Goal: Information Seeking & Learning: Learn about a topic

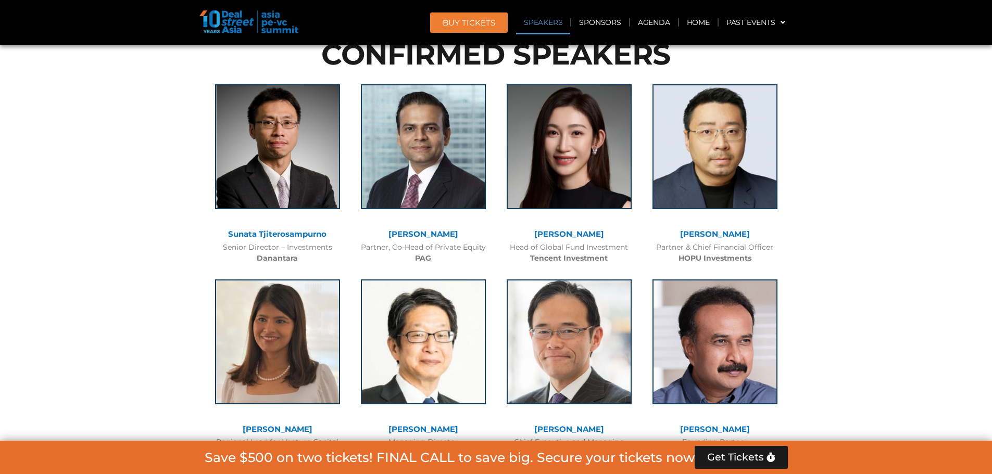
scroll to position [1319, 0]
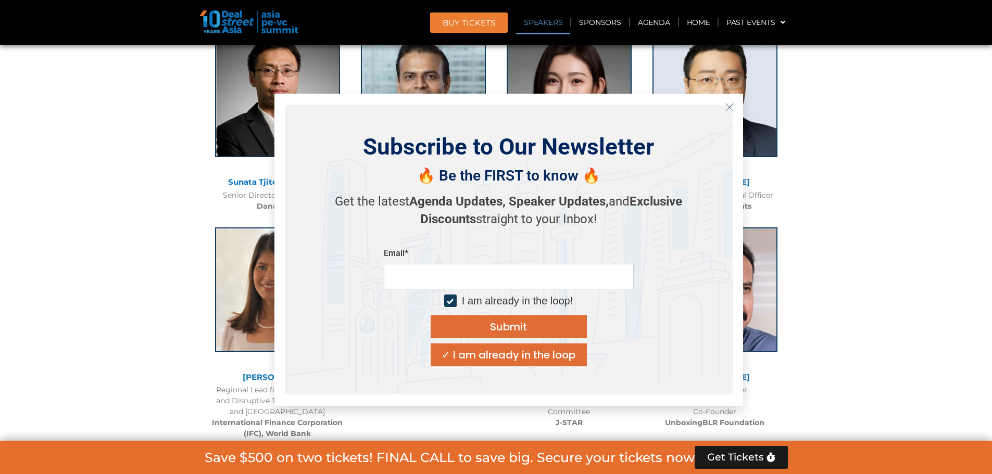
click at [258, 179] on link "Sunata Tjiterosampurno" at bounding box center [277, 182] width 98 height 10
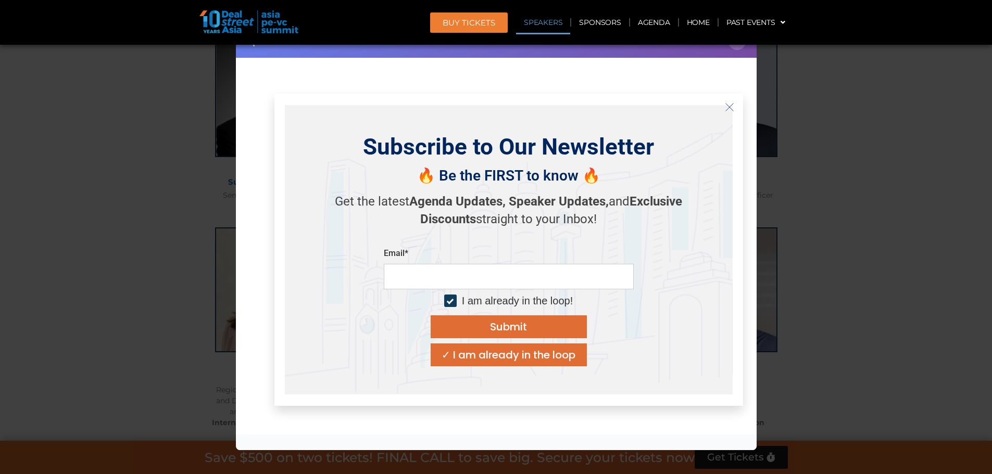
click at [728, 109] on icon "Close" at bounding box center [729, 107] width 9 height 9
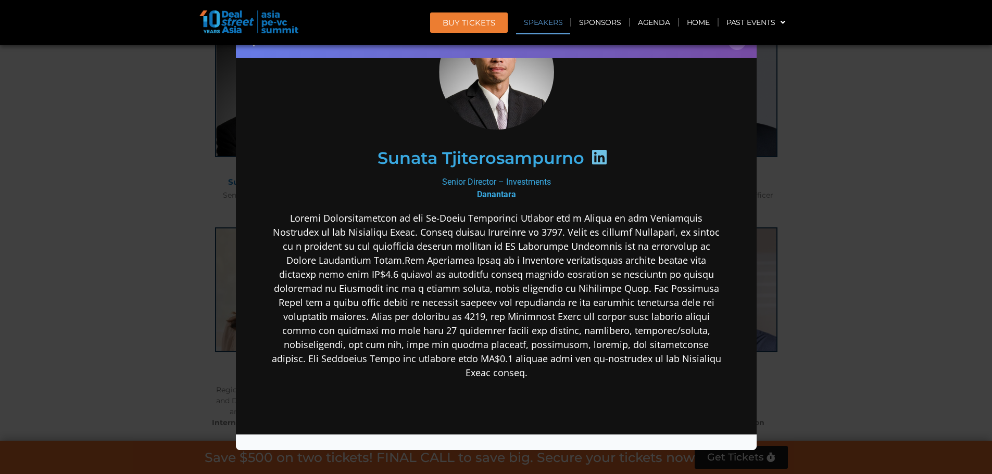
scroll to position [208, 0]
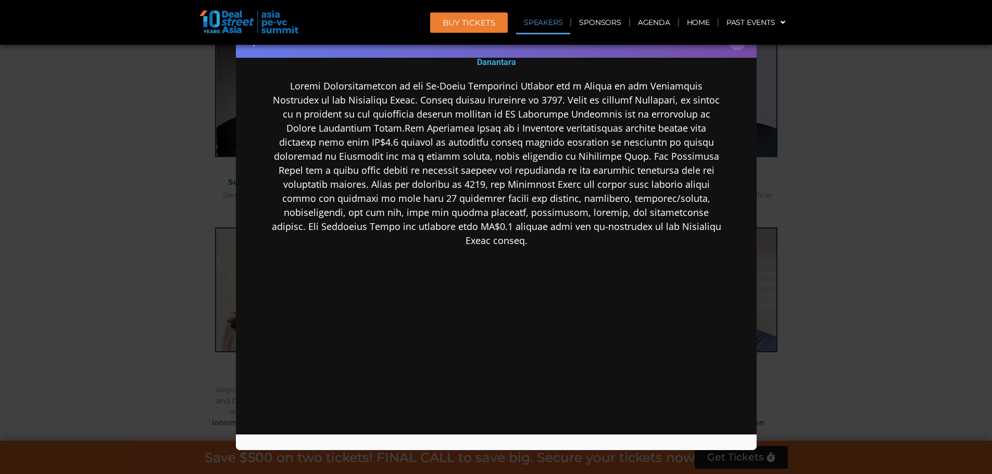
click at [836, 245] on div "Speaker Profile ×" at bounding box center [496, 237] width 992 height 474
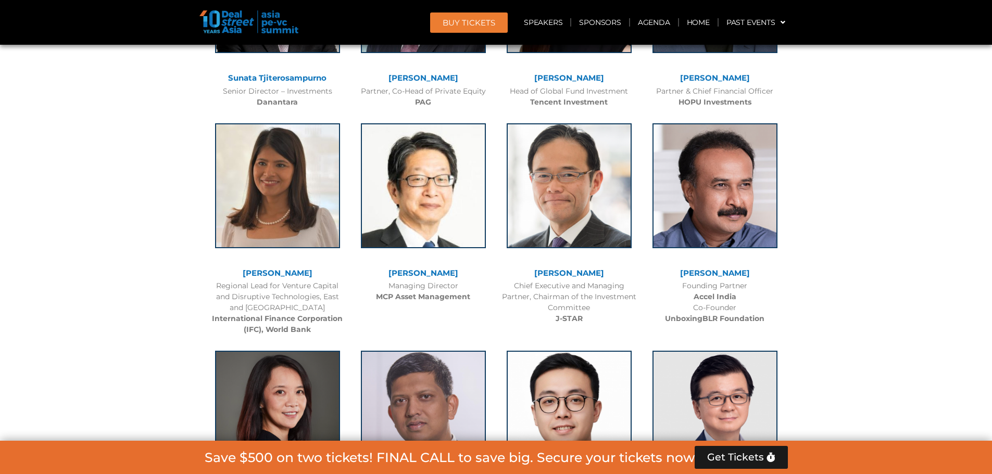
scroll to position [1632, 0]
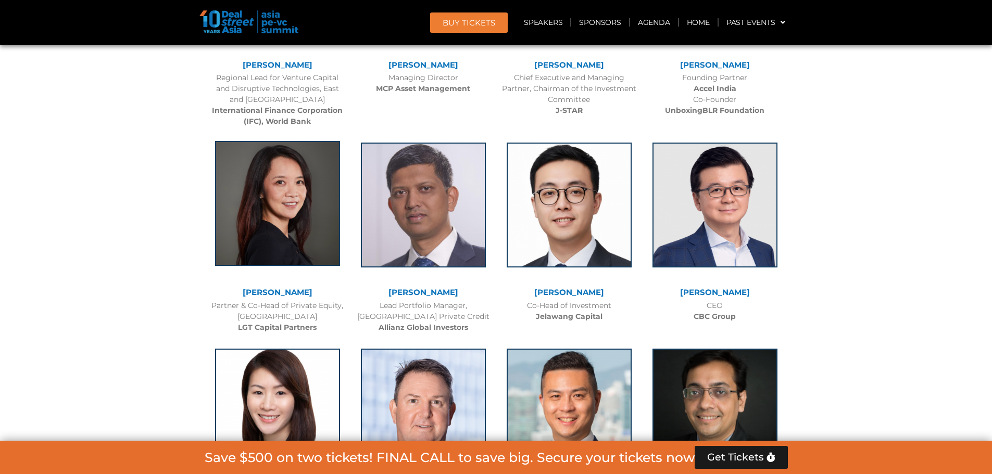
click at [270, 200] on img at bounding box center [277, 203] width 125 height 125
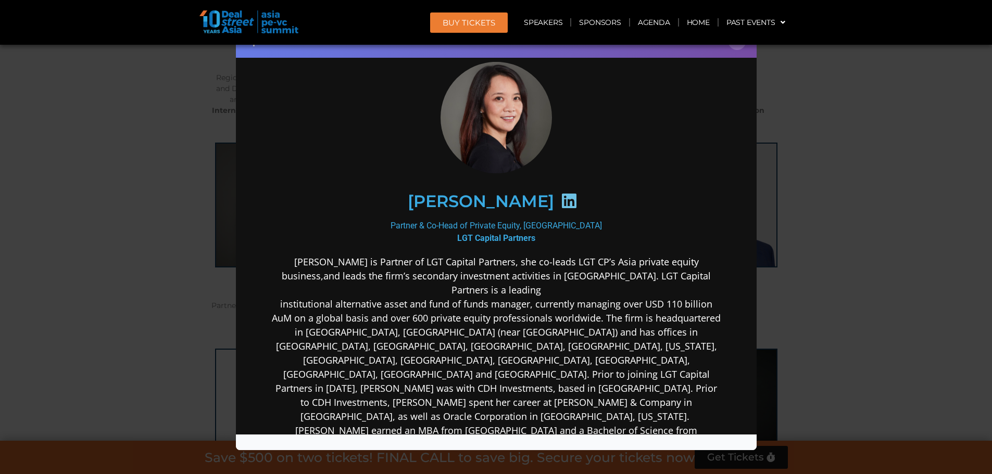
scroll to position [52, 0]
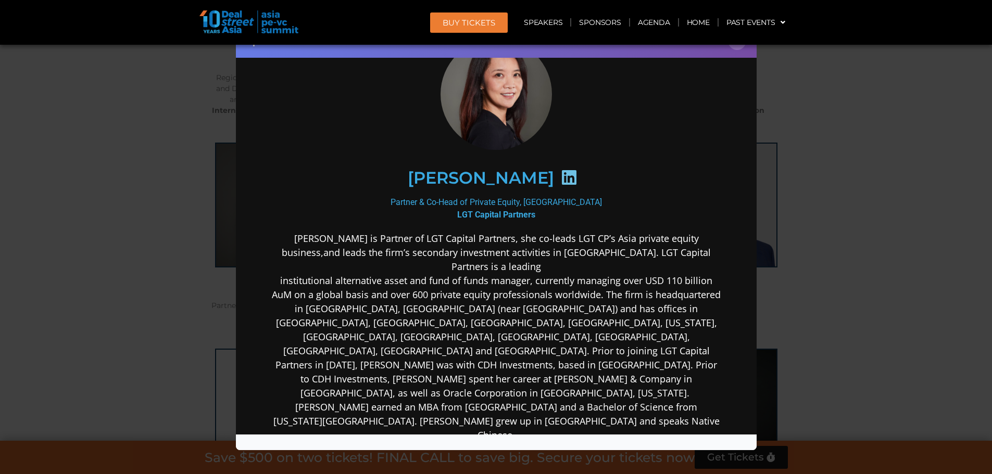
drag, startPoint x: 475, startPoint y: 183, endPoint x: 451, endPoint y: 191, distance: 24.7
click at [411, 202] on div "Partner & Co-Head of Private Equity, Asia Pacific LGT Capital Partners" at bounding box center [496, 208] width 450 height 25
drag, startPoint x: 868, startPoint y: 250, endPoint x: 859, endPoint y: 255, distance: 9.6
click at [868, 251] on div "Speaker Profile ×" at bounding box center [496, 237] width 992 height 474
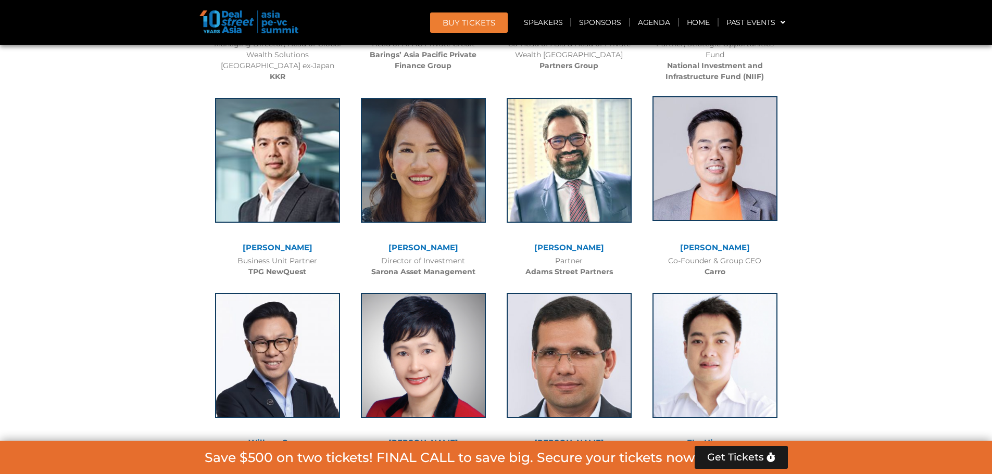
scroll to position [2100, 0]
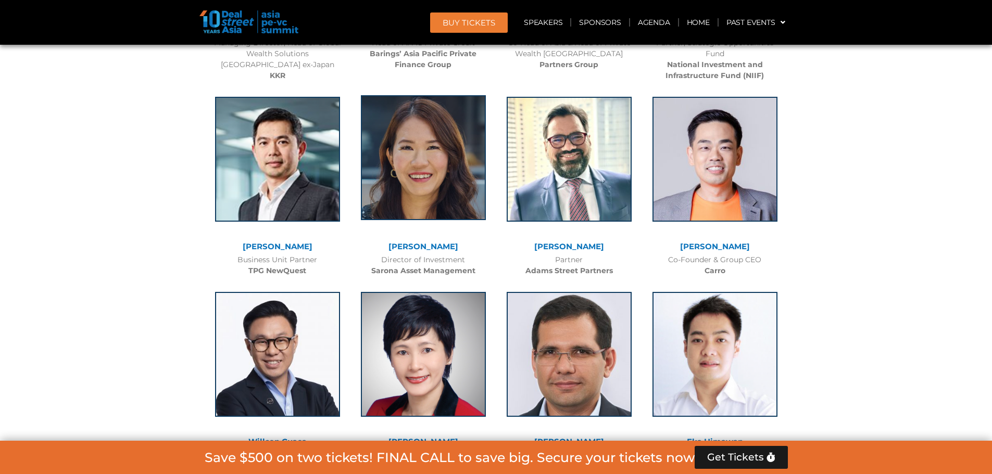
click at [460, 180] on img at bounding box center [423, 157] width 125 height 125
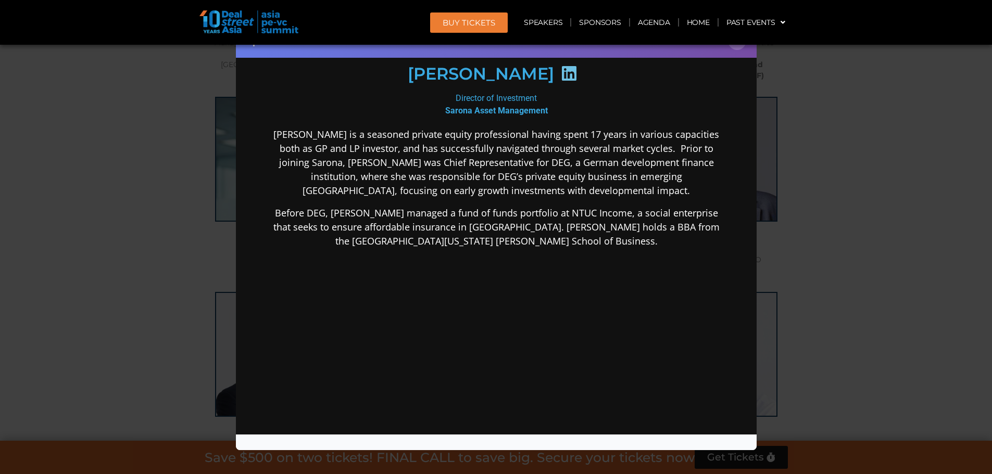
scroll to position [168, 0]
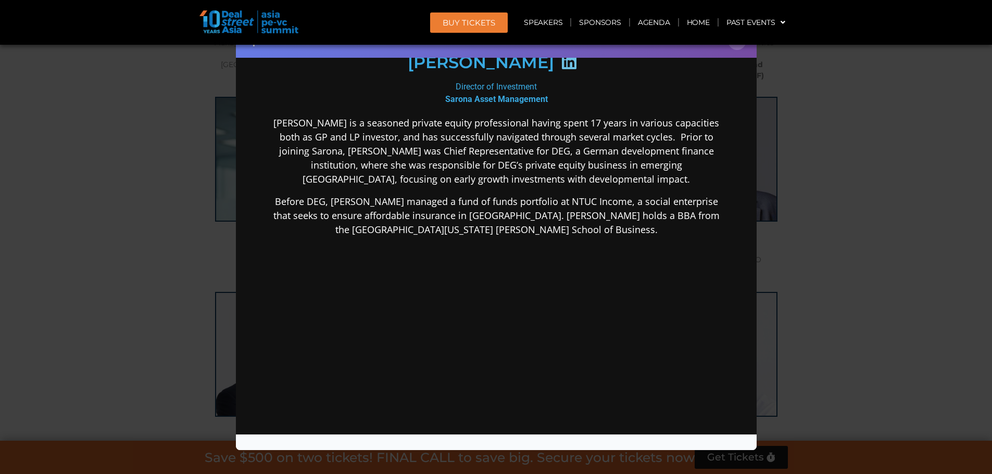
drag, startPoint x: 817, startPoint y: 108, endPoint x: 813, endPoint y: 134, distance: 25.8
click at [817, 108] on div "Speaker Profile ×" at bounding box center [496, 237] width 992 height 474
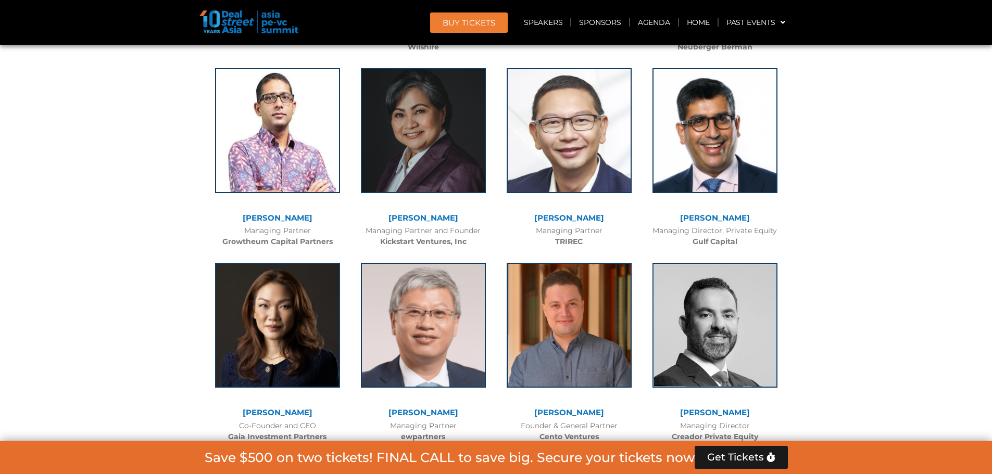
scroll to position [2881, 0]
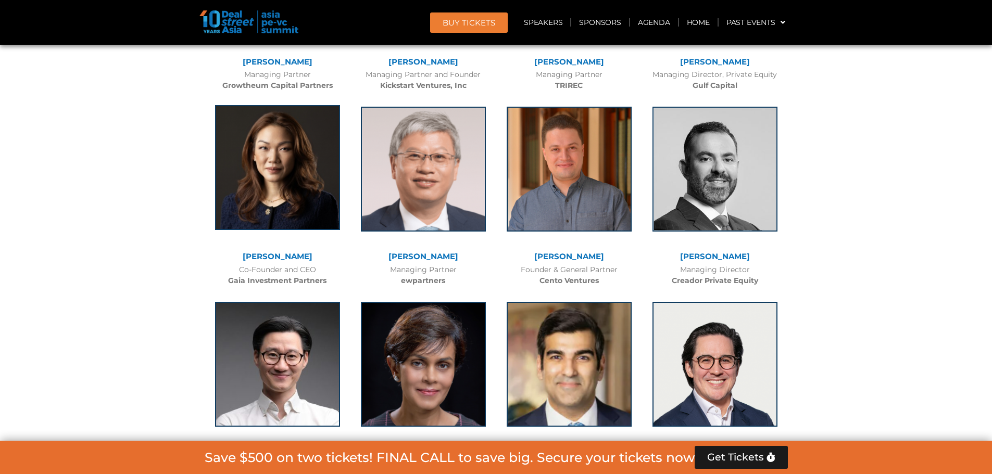
click at [230, 155] on img at bounding box center [277, 167] width 125 height 125
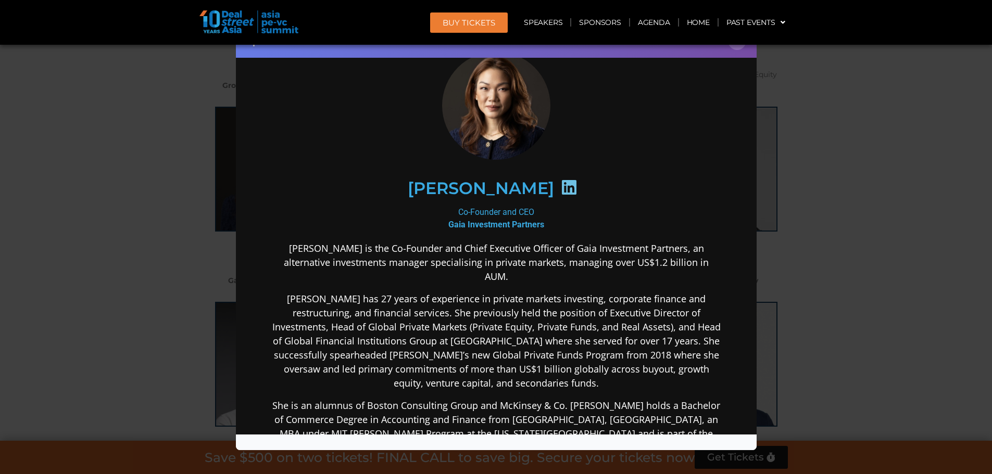
scroll to position [156, 0]
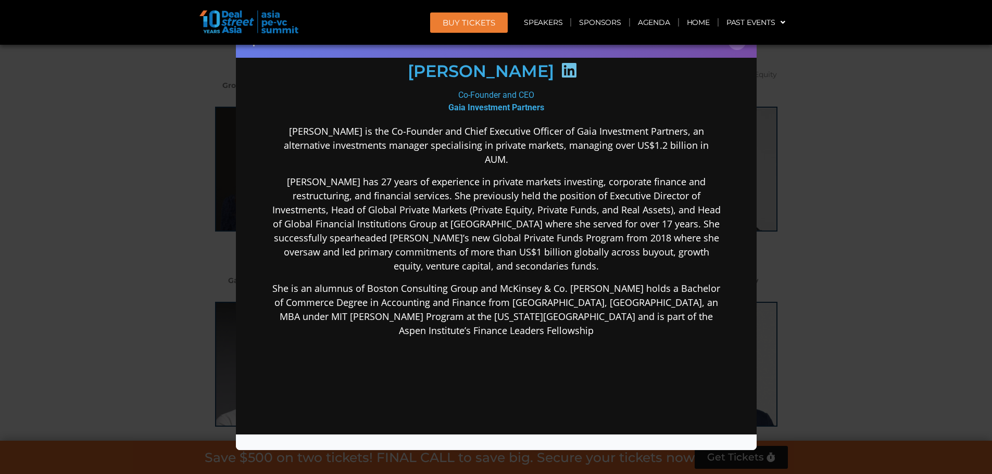
click at [798, 249] on div "Speaker Profile ×" at bounding box center [496, 237] width 992 height 474
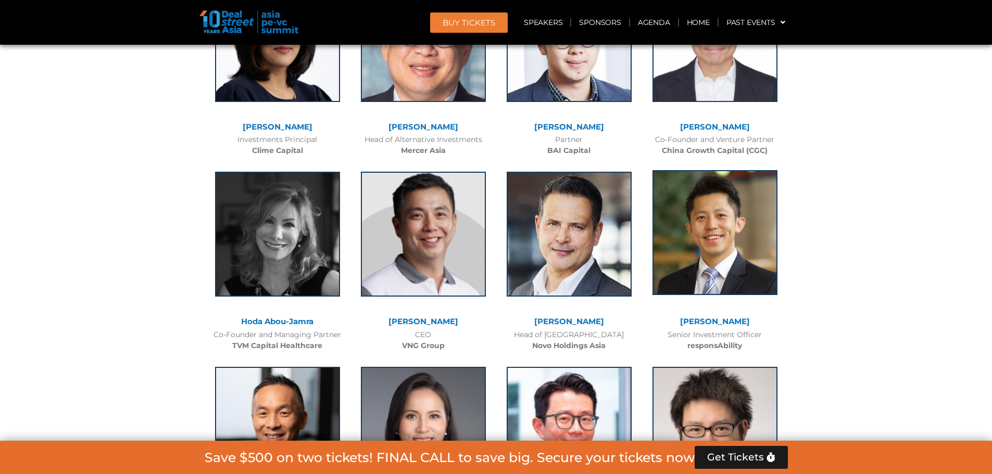
scroll to position [4130, 0]
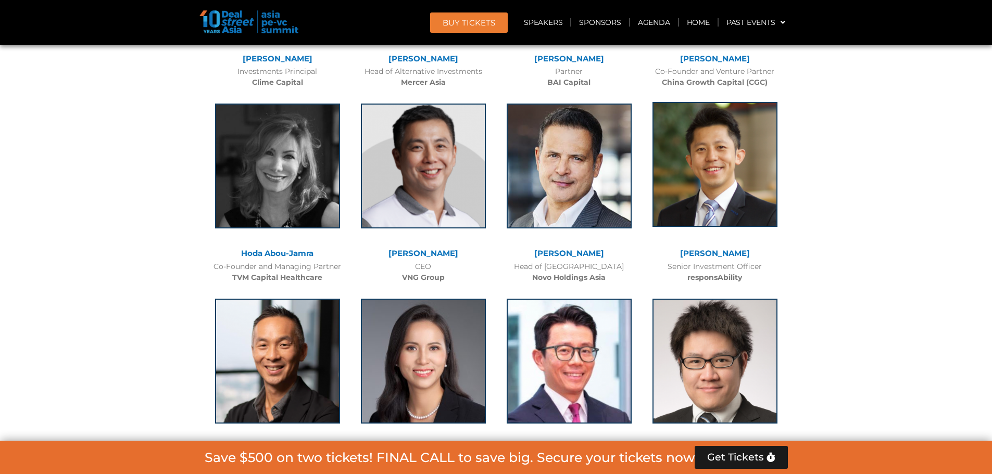
click at [729, 146] on img at bounding box center [714, 164] width 125 height 125
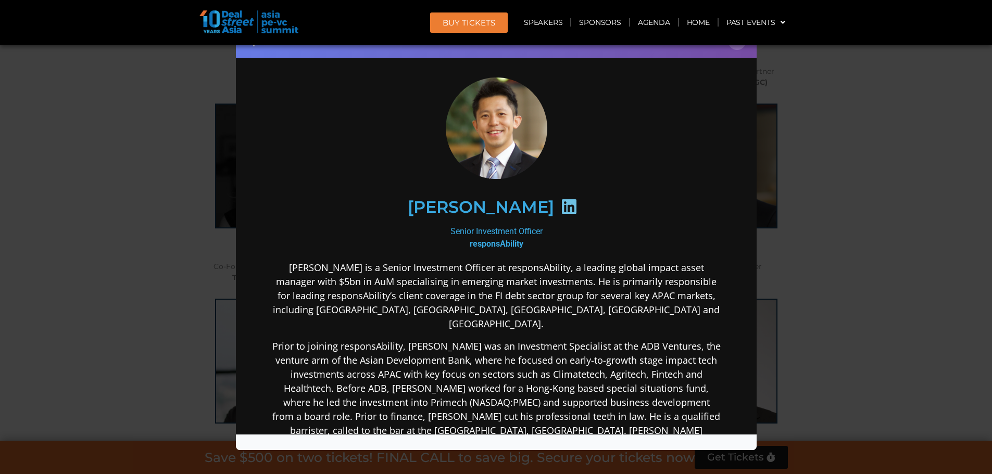
scroll to position [52, 0]
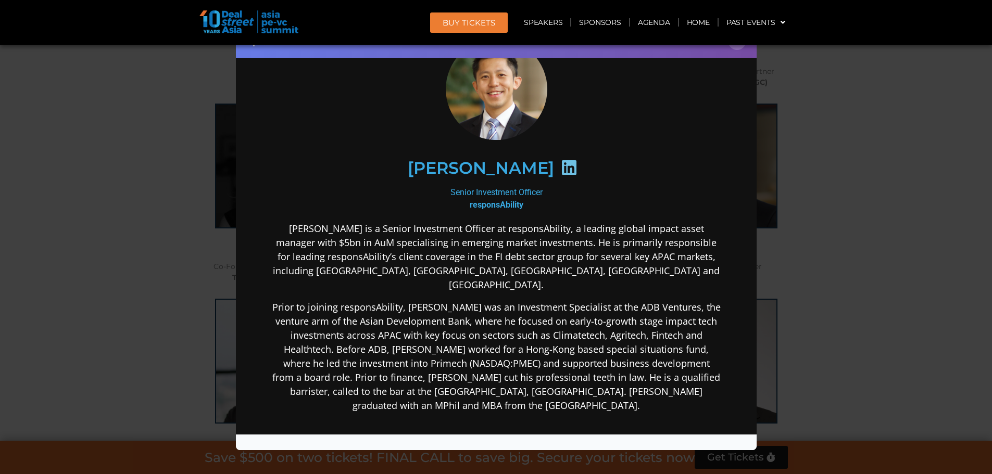
click at [815, 301] on div "Speaker Profile ×" at bounding box center [496, 237] width 992 height 474
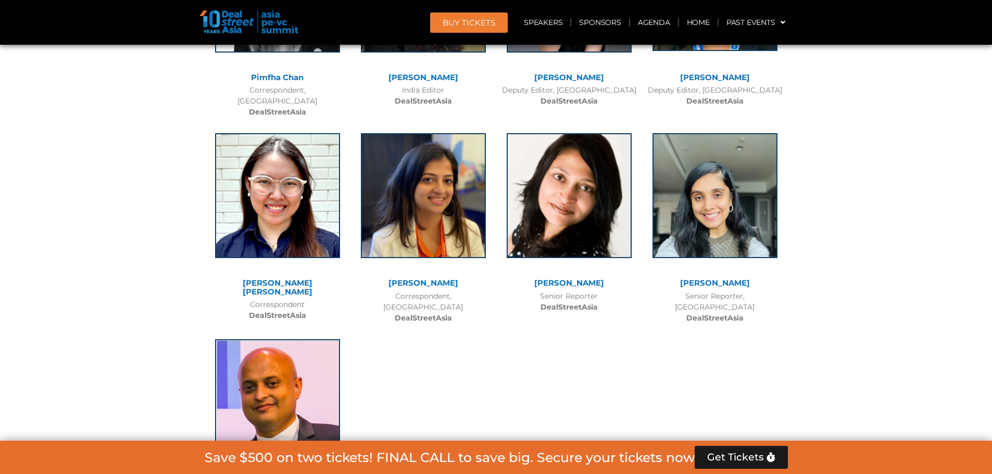
scroll to position [8346, 0]
